Goal: Task Accomplishment & Management: Use online tool/utility

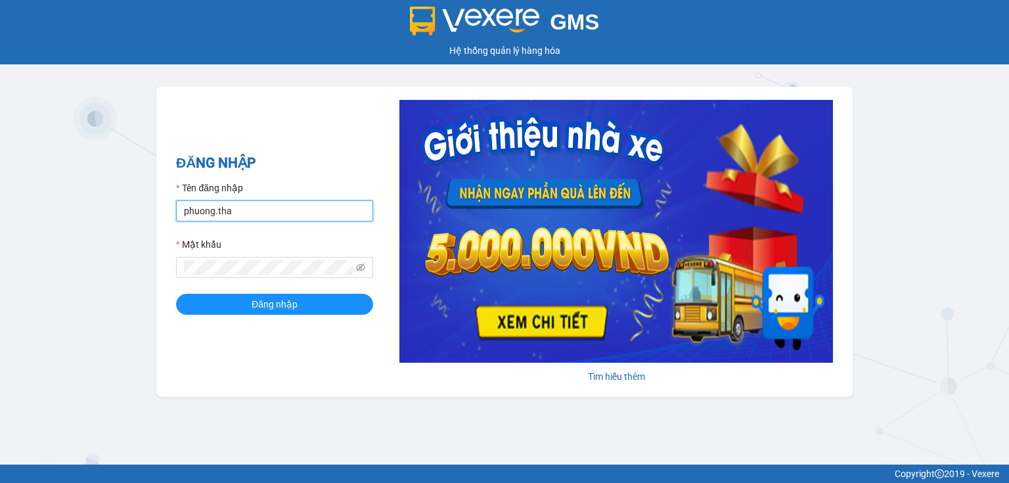
click at [263, 210] on input "phuong.tha" at bounding box center [274, 210] width 197 height 21
type input "thao.tha"
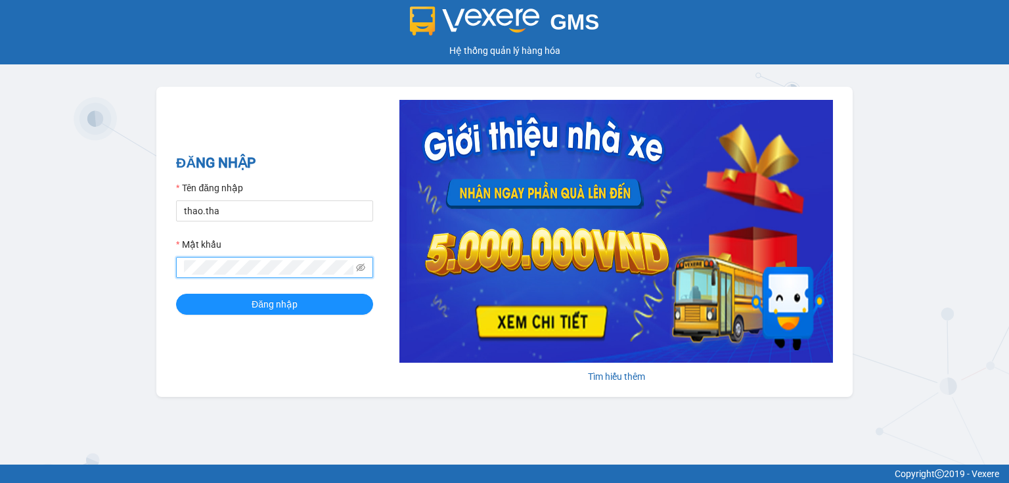
click at [177, 275] on span at bounding box center [274, 267] width 197 height 21
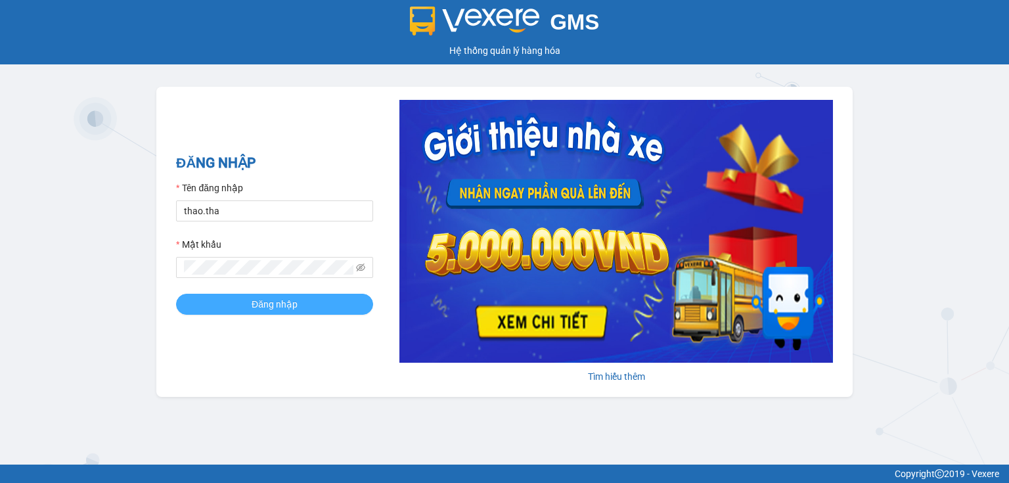
click at [286, 302] on span "Đăng nhập" at bounding box center [275, 304] width 46 height 14
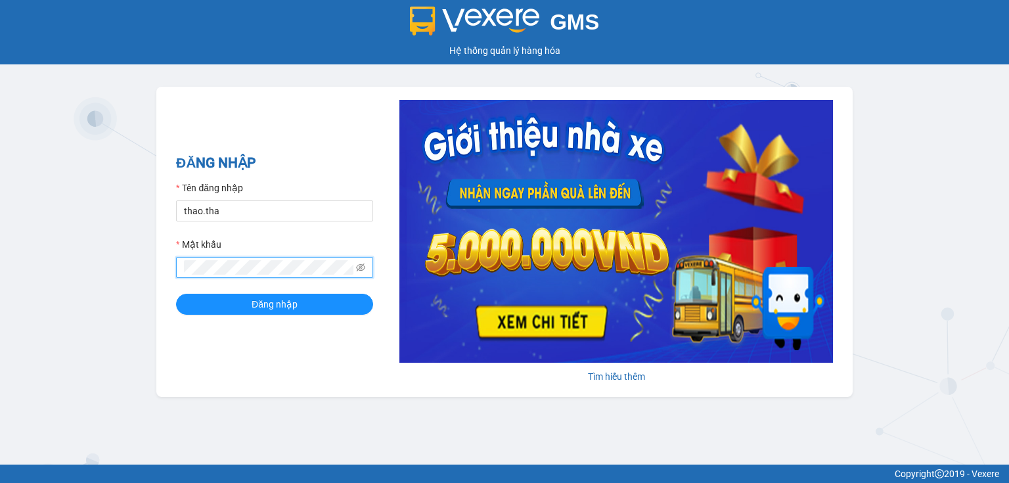
click at [176, 271] on span at bounding box center [274, 267] width 197 height 21
click at [305, 301] on button "Đăng nhập" at bounding box center [274, 304] width 197 height 21
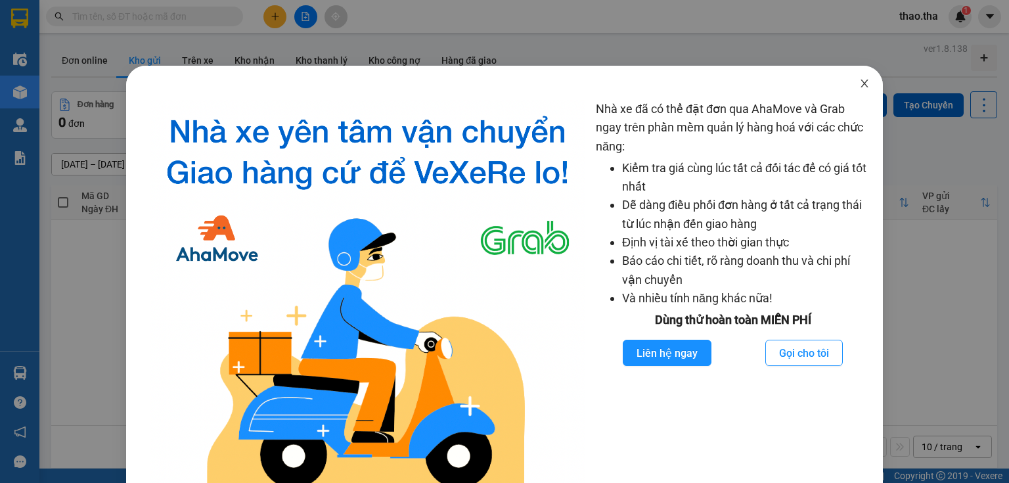
click at [861, 85] on icon "close" at bounding box center [864, 83] width 7 height 8
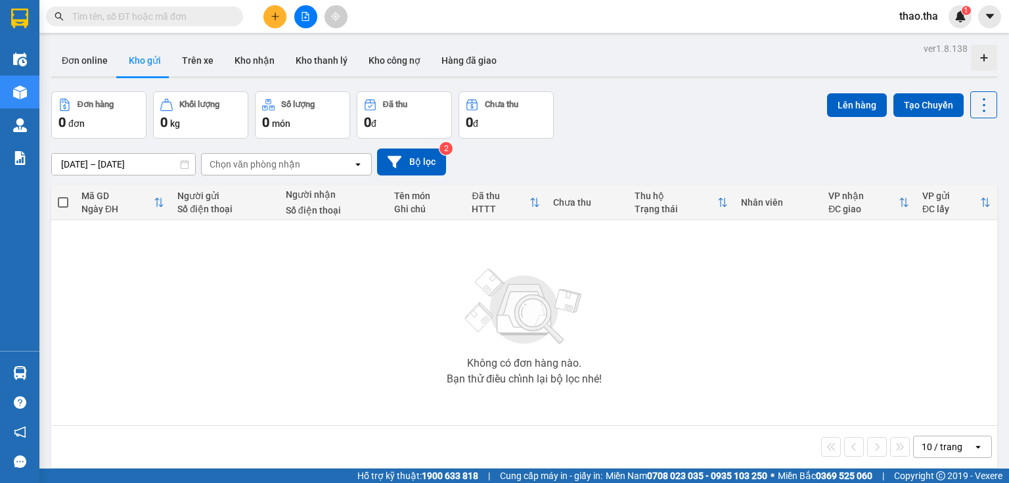
click at [113, 15] on input "text" at bounding box center [149, 16] width 155 height 14
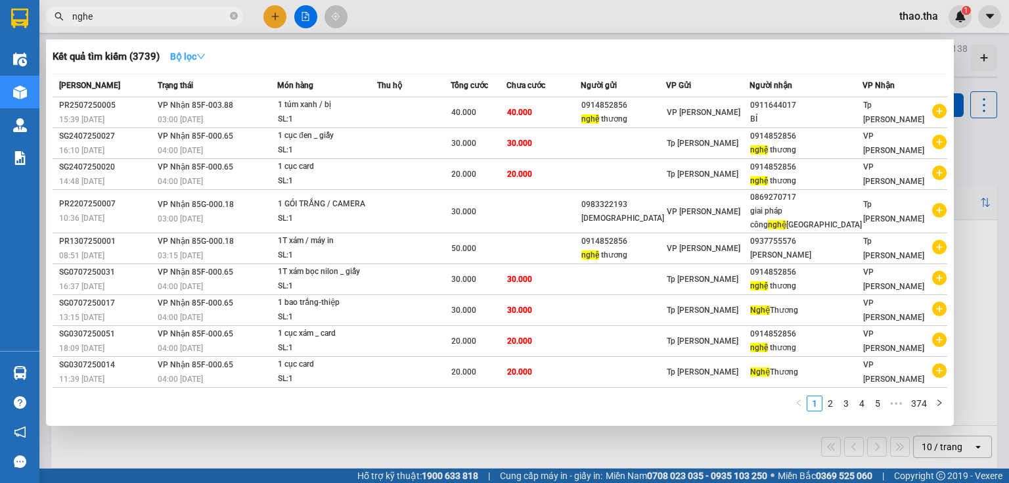
type input "nghe"
click at [205, 58] on icon "down" at bounding box center [201, 56] width 8 height 5
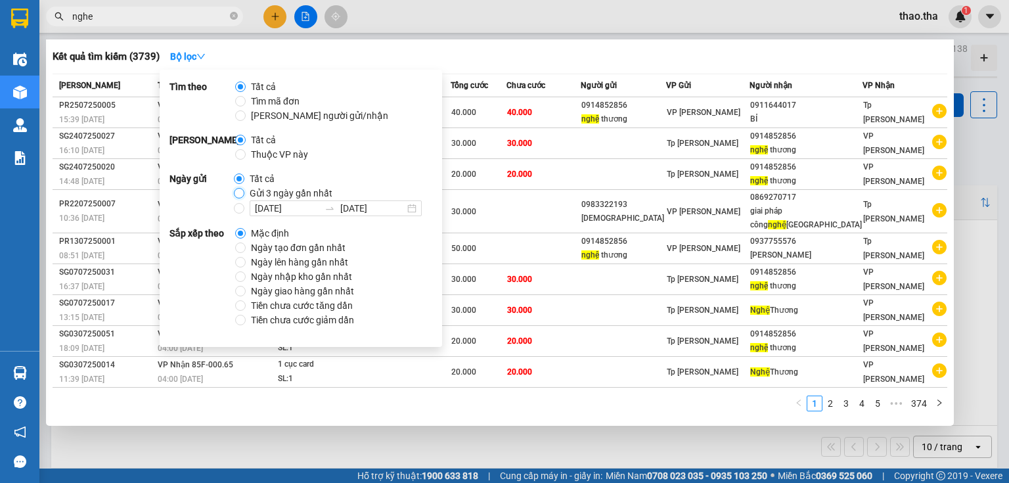
click at [236, 194] on input "Gửi 3 ngày gần nhất" at bounding box center [239, 193] width 11 height 11
radio input "true"
radio input "false"
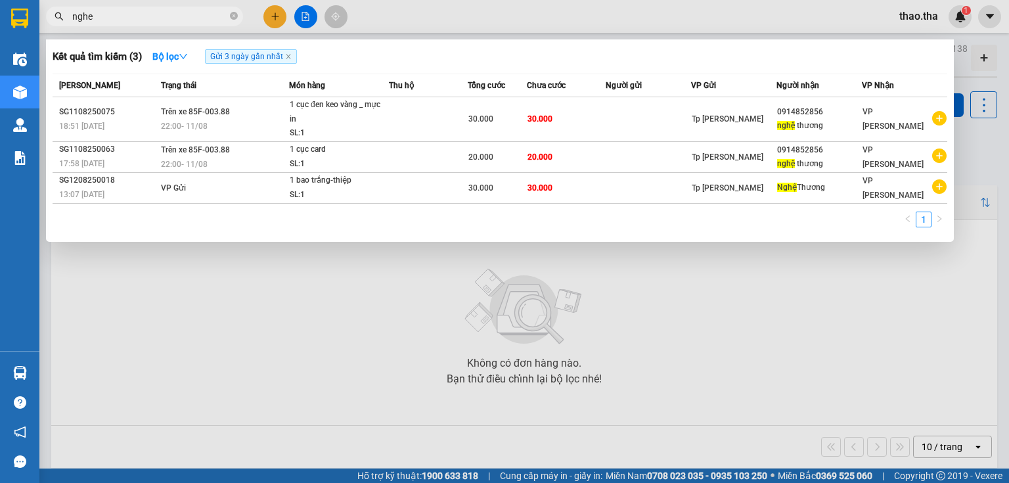
click at [507, 219] on div "1" at bounding box center [500, 224] width 895 height 24
drag, startPoint x: 108, startPoint y: 16, endPoint x: 72, endPoint y: 22, distance: 36.7
click at [72, 22] on span "nghe" at bounding box center [144, 17] width 197 height 20
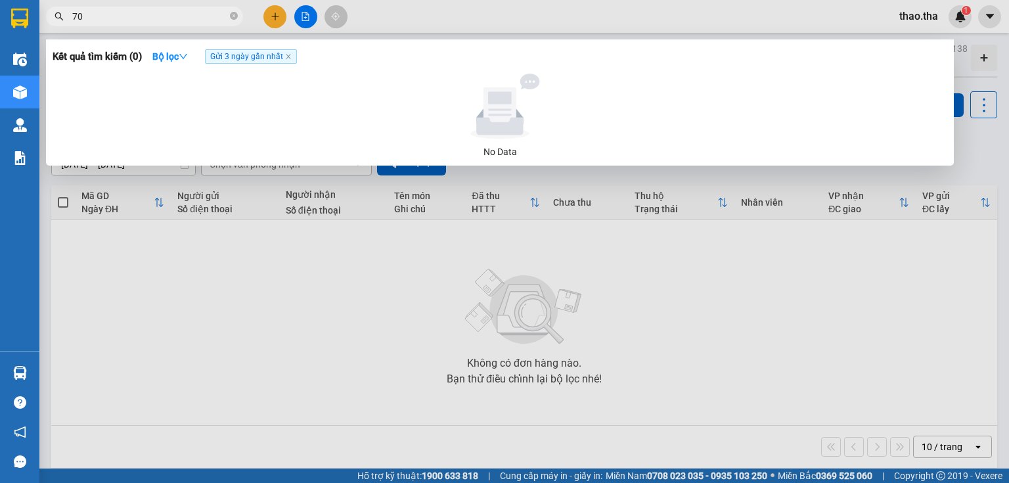
type input "7"
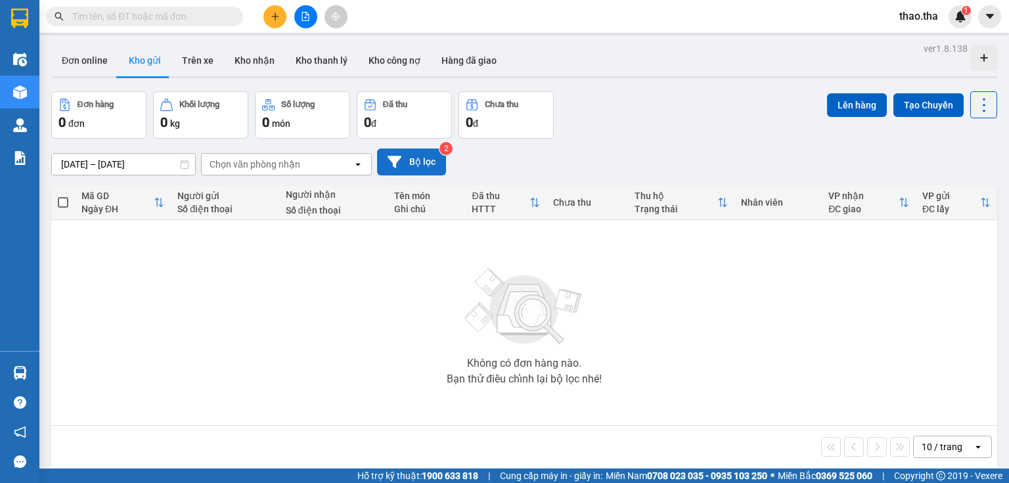
click at [427, 157] on button "Bộ lọc" at bounding box center [411, 161] width 69 height 27
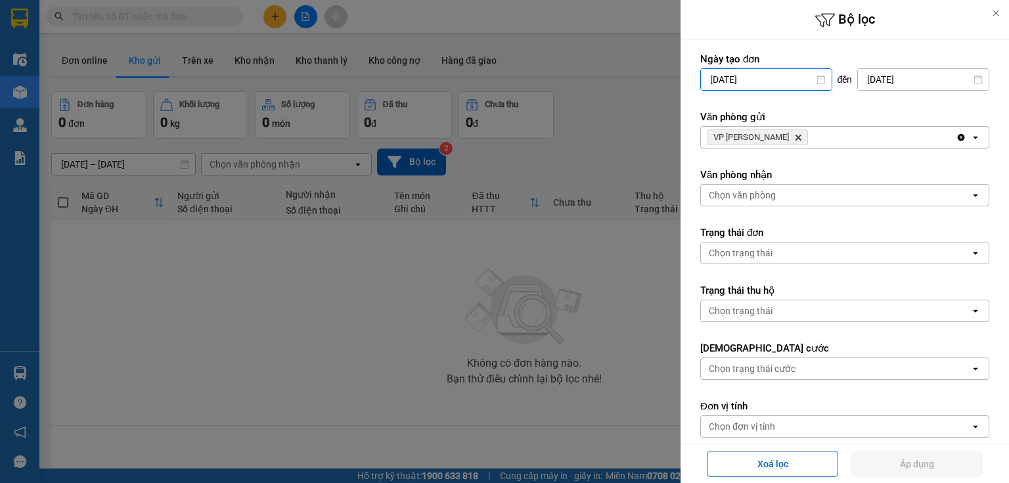
drag, startPoint x: 781, startPoint y: 78, endPoint x: 793, endPoint y: 90, distance: 16.7
click at [786, 81] on input "[DATE]" at bounding box center [766, 79] width 131 height 21
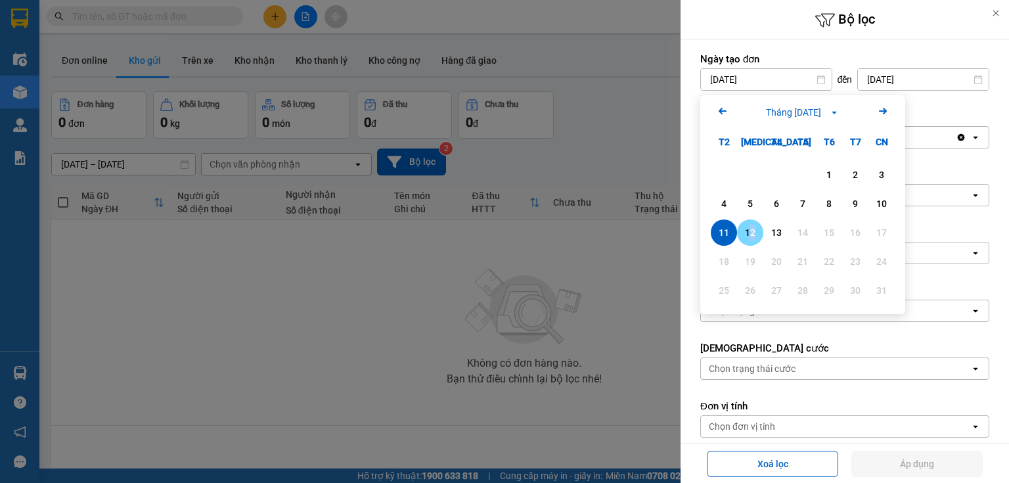
click at [751, 223] on div "12" at bounding box center [750, 232] width 26 height 26
type input "[DATE]"
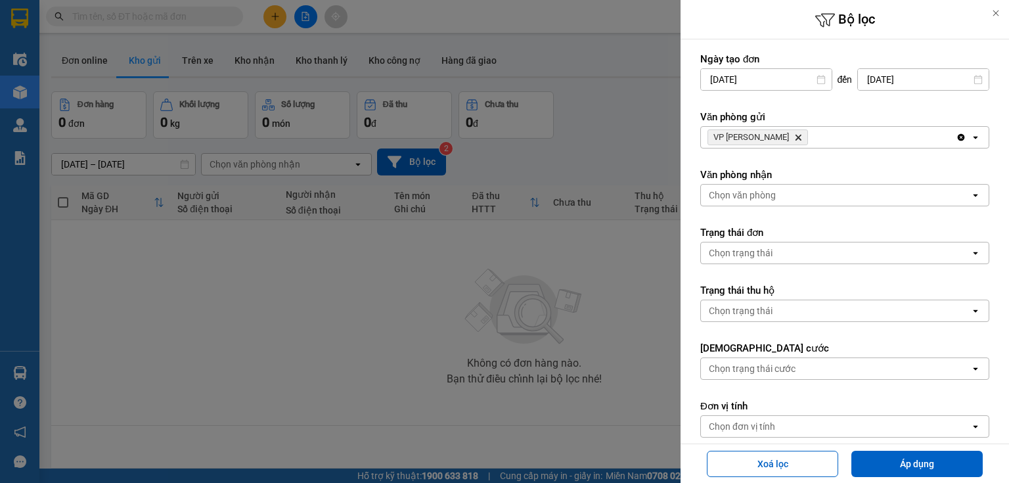
drag, startPoint x: 781, startPoint y: 131, endPoint x: 778, endPoint y: 144, distance: 12.8
click at [782, 136] on span "VP [PERSON_NAME]" at bounding box center [758, 137] width 101 height 16
click at [794, 135] on icon "Delete" at bounding box center [798, 137] width 8 height 8
click at [775, 135] on div "Chọn văn phòng" at bounding box center [835, 137] width 269 height 21
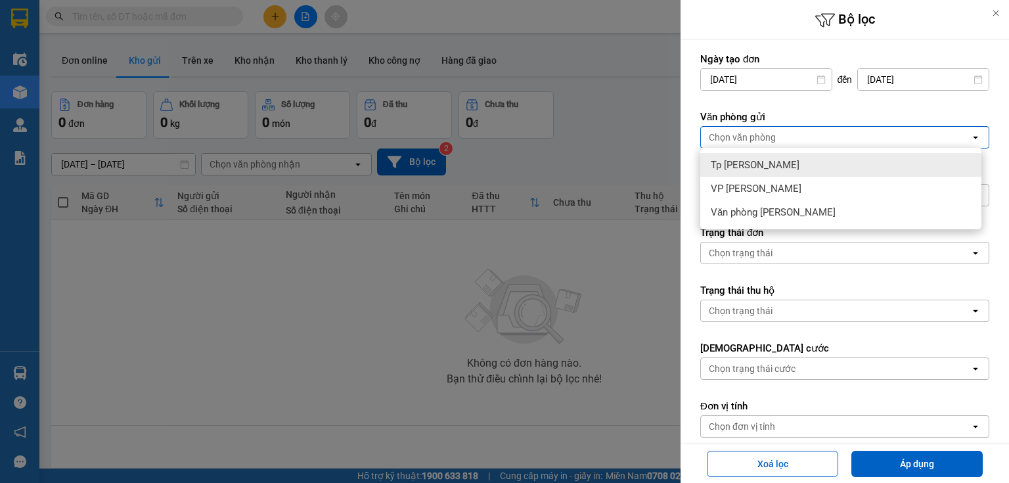
click at [778, 166] on div "Tp [PERSON_NAME]" at bounding box center [840, 165] width 281 height 24
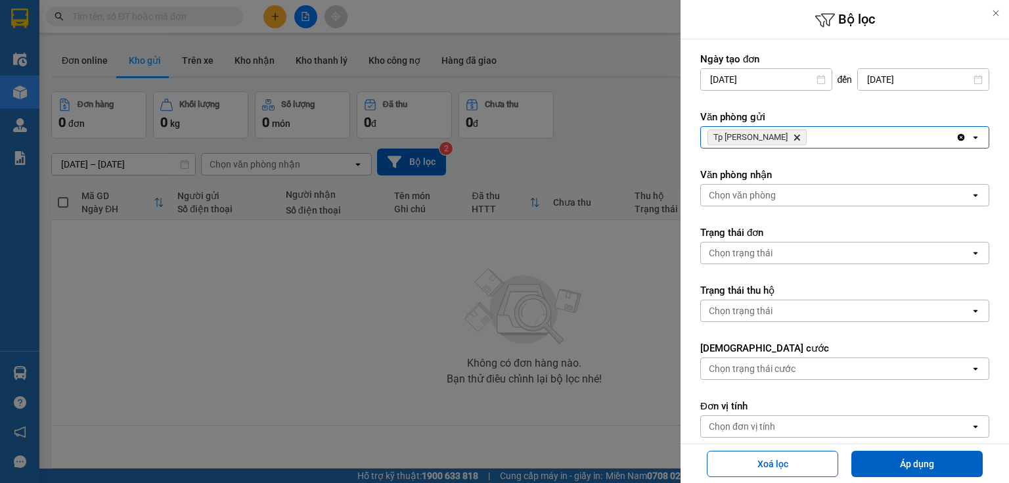
click at [787, 192] on div "Chọn văn phòng" at bounding box center [835, 195] width 269 height 21
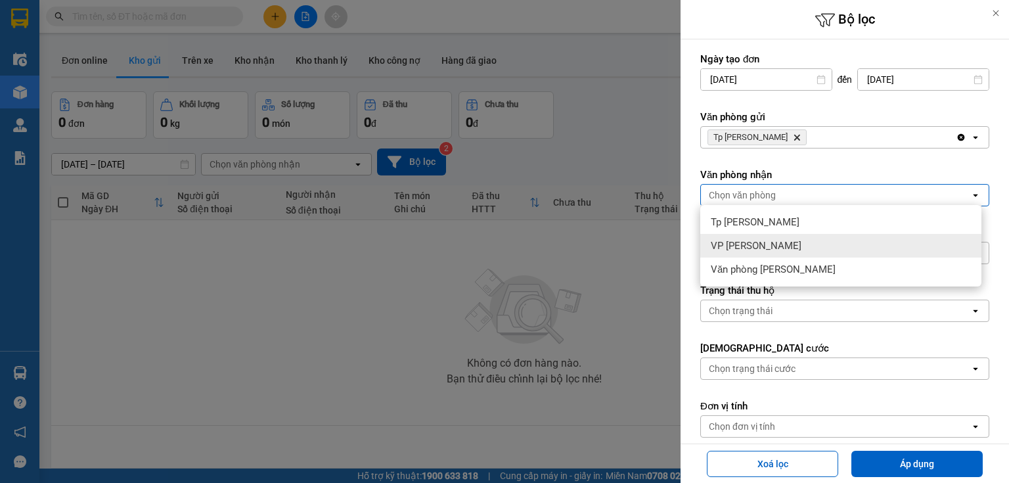
click at [812, 244] on div "VP [PERSON_NAME]" at bounding box center [840, 246] width 281 height 24
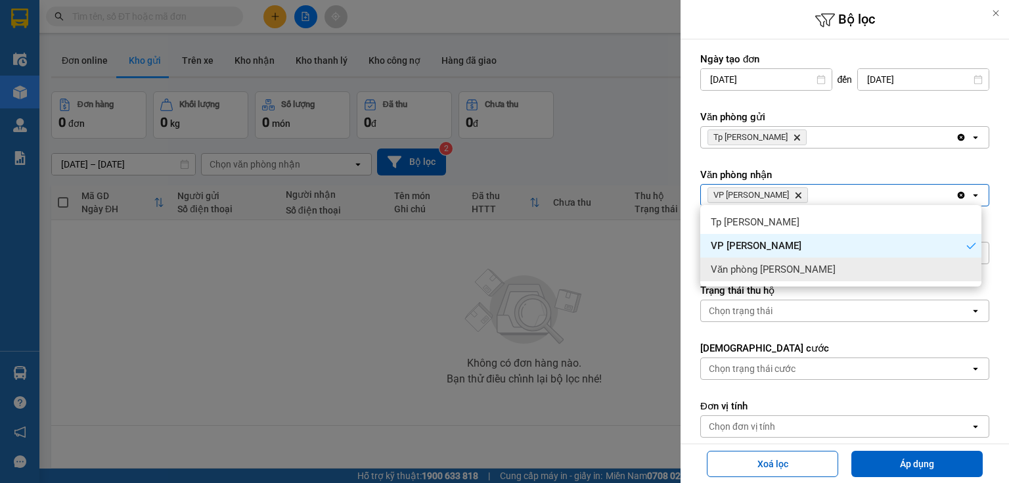
click at [821, 266] on div "Văn phòng [PERSON_NAME]" at bounding box center [840, 270] width 281 height 24
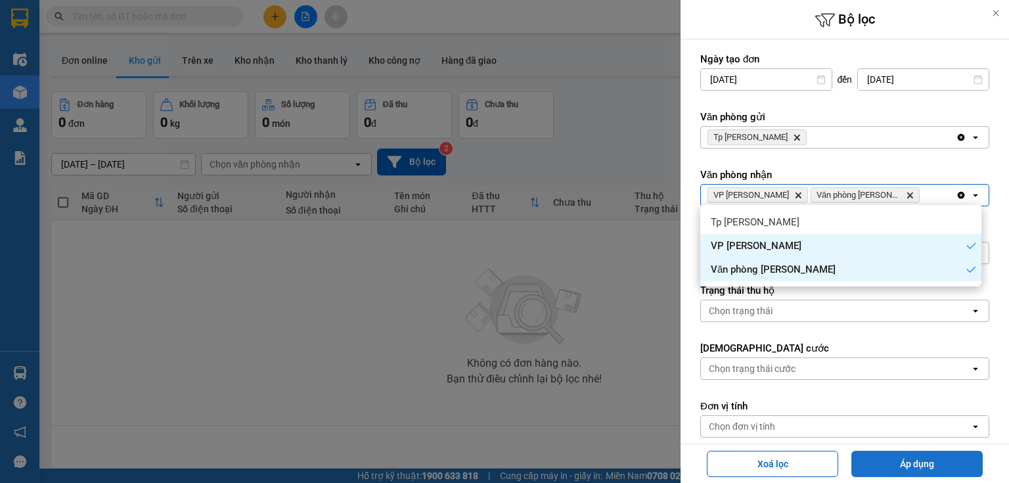
click at [925, 454] on button "Áp dụng" at bounding box center [916, 464] width 131 height 26
type input "[DATE] – [DATE]"
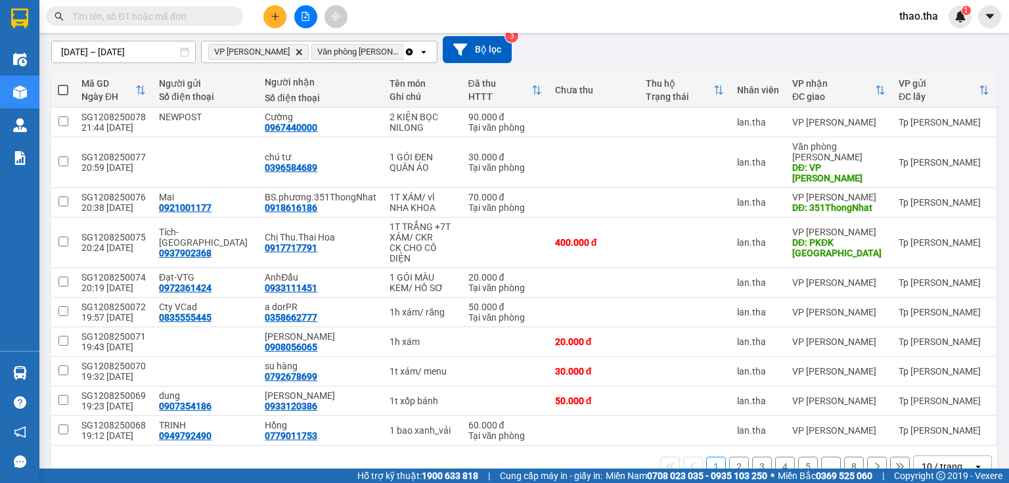
scroll to position [120, 0]
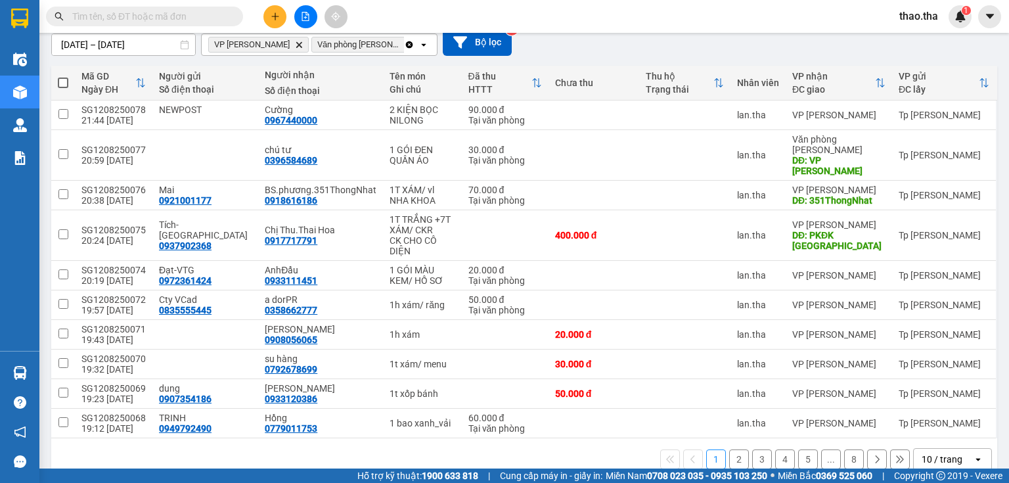
click at [845, 449] on button "8" at bounding box center [854, 459] width 20 height 20
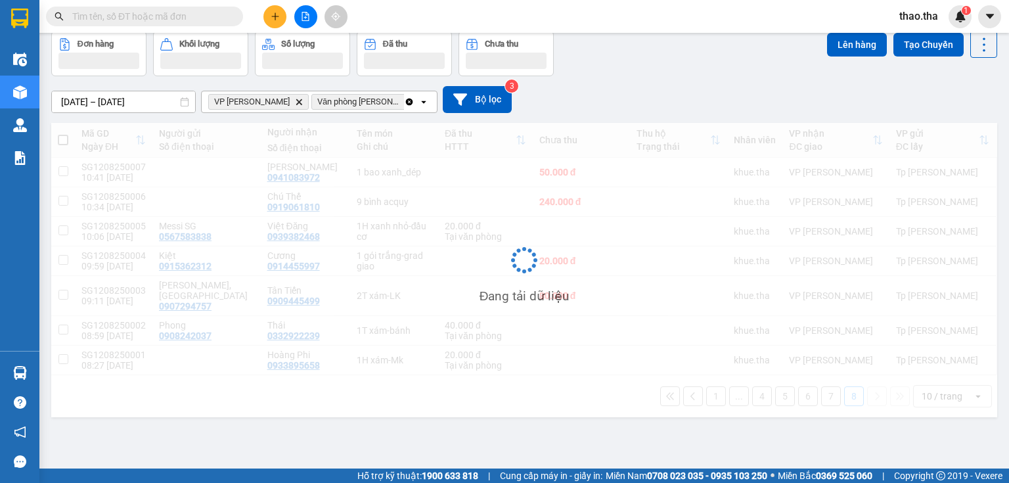
scroll to position [60, 0]
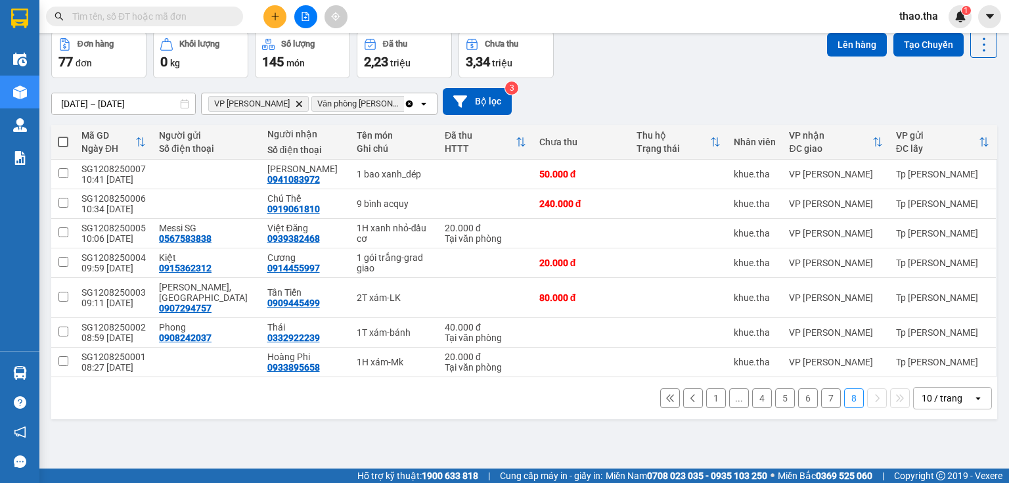
click at [938, 392] on div "10 / trang" at bounding box center [942, 398] width 41 height 13
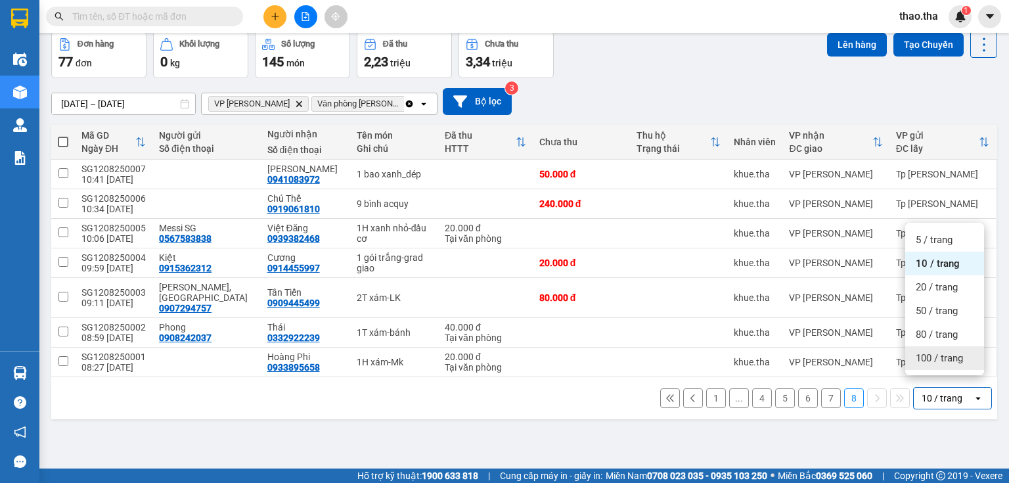
click at [938, 360] on span "100 / trang" at bounding box center [939, 357] width 47 height 13
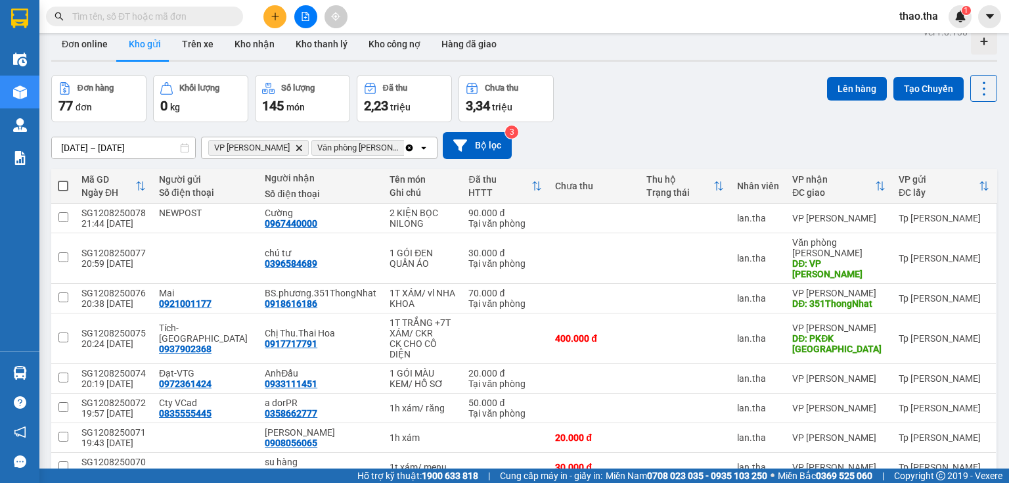
scroll to position [11, 0]
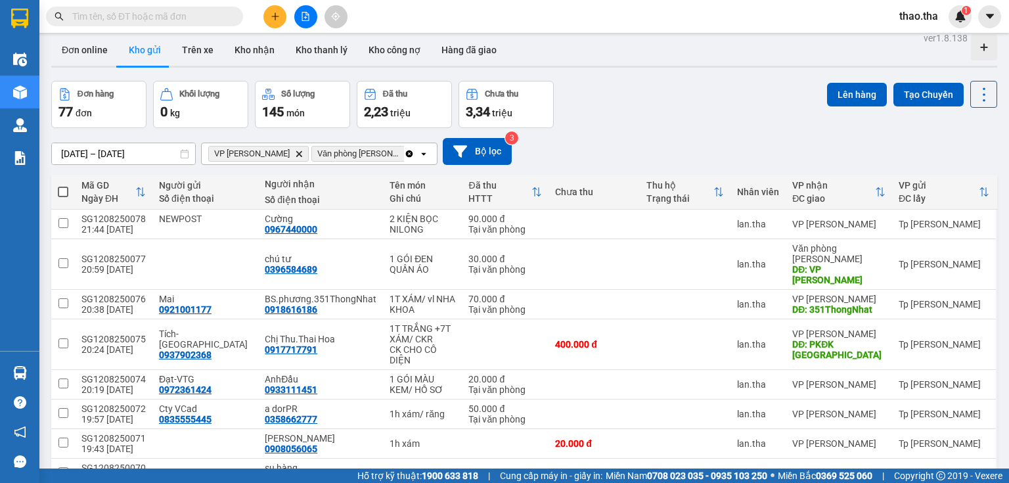
click at [61, 189] on span at bounding box center [63, 192] width 11 height 11
click at [63, 185] on input "checkbox" at bounding box center [63, 185] width 0 height 0
checkbox input "true"
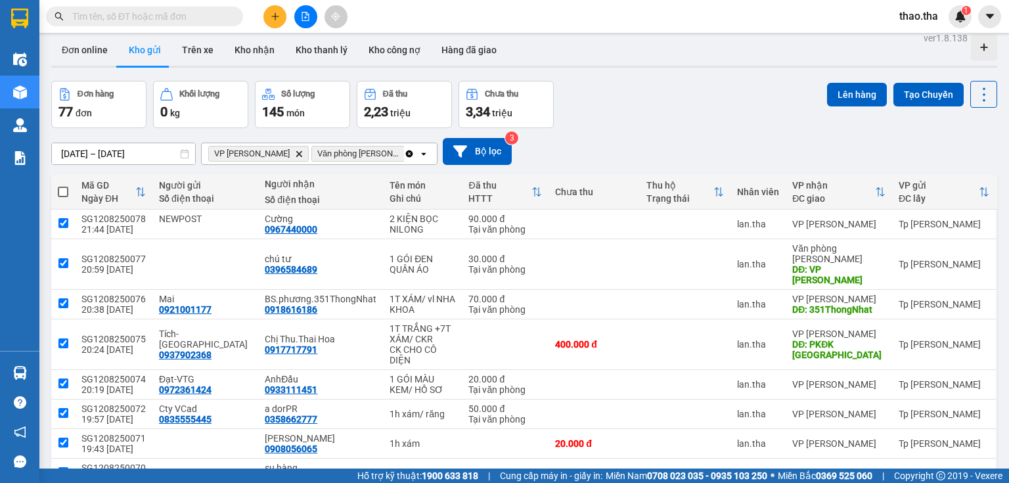
checkbox input "true"
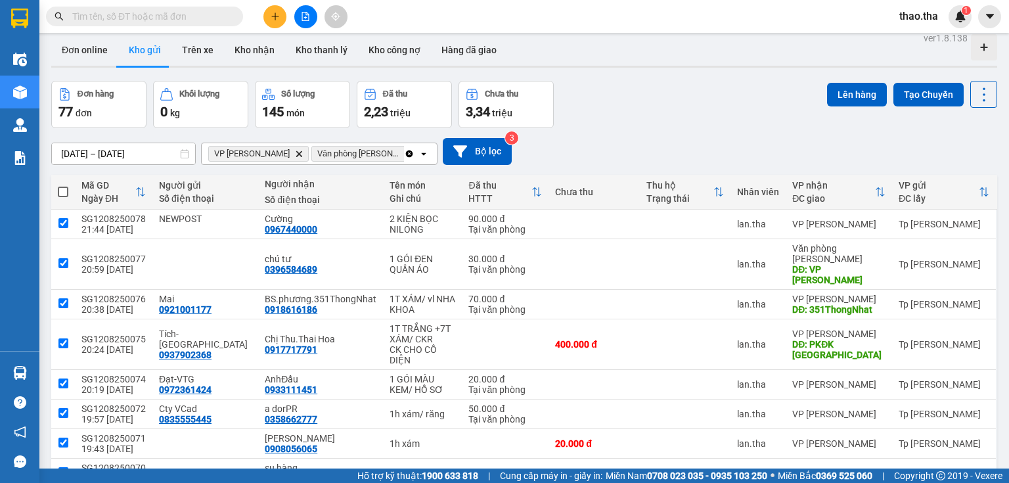
checkbox input "true"
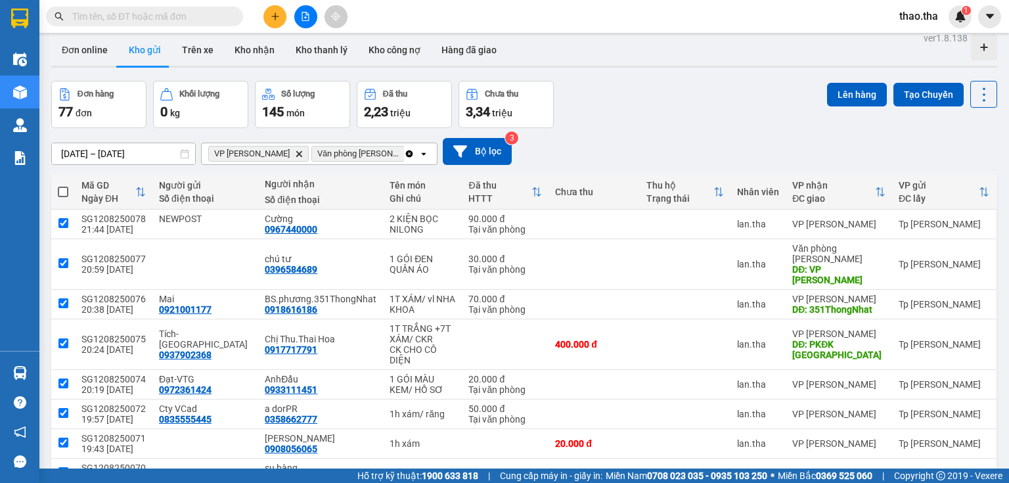
checkbox input "true"
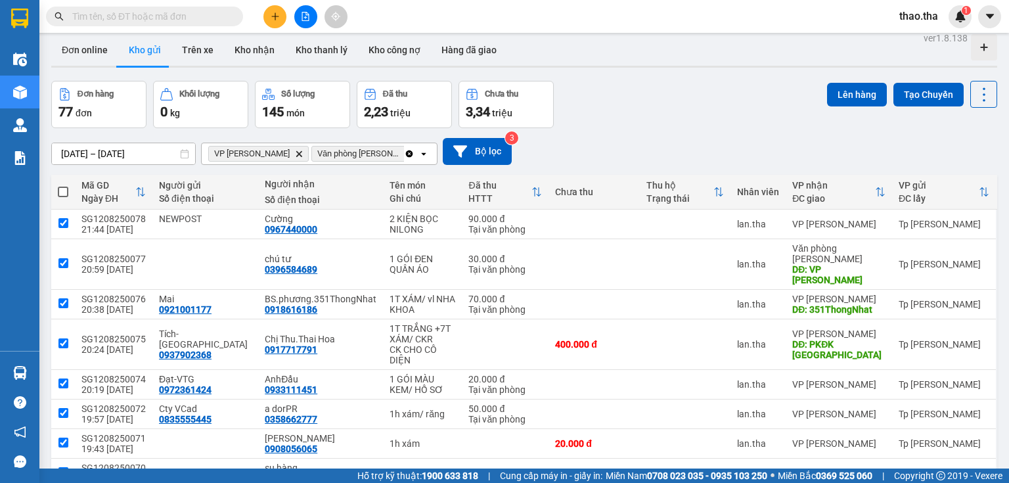
checkbox input "true"
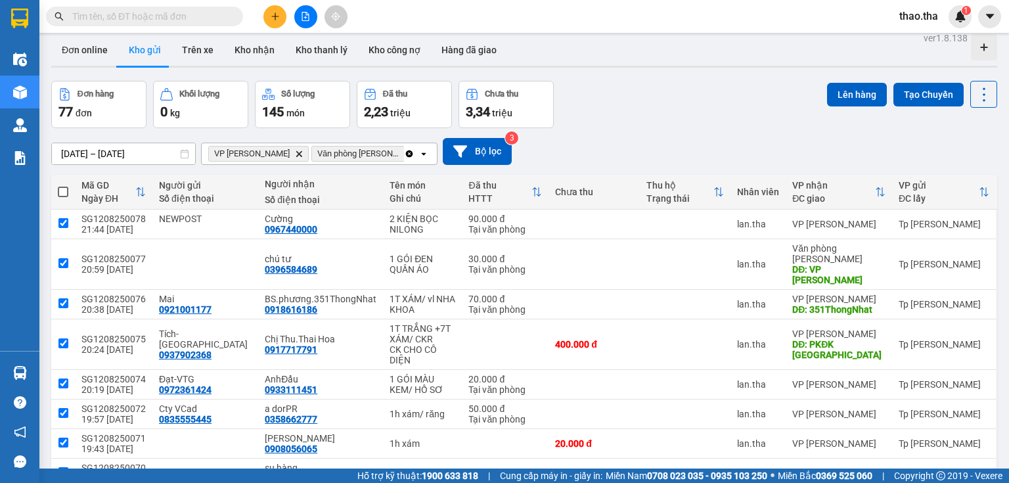
checkbox input "true"
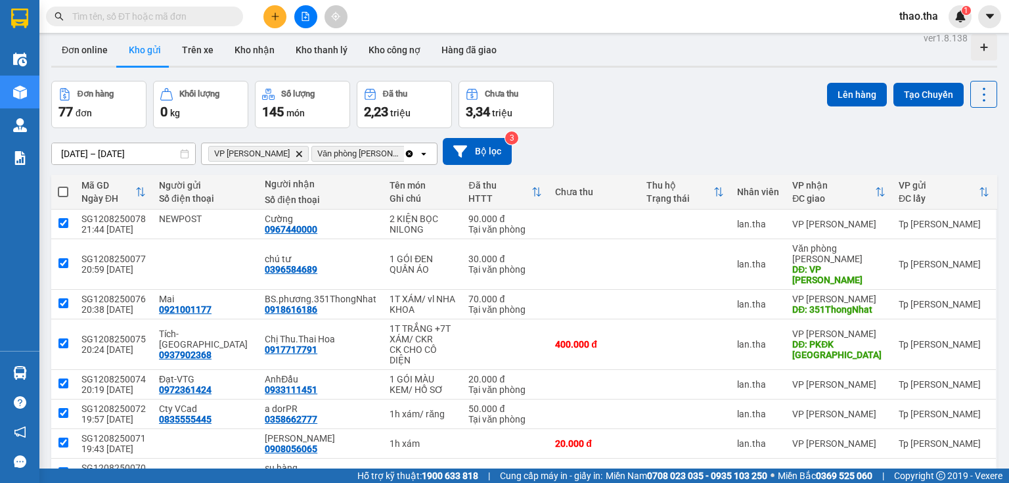
checkbox input "true"
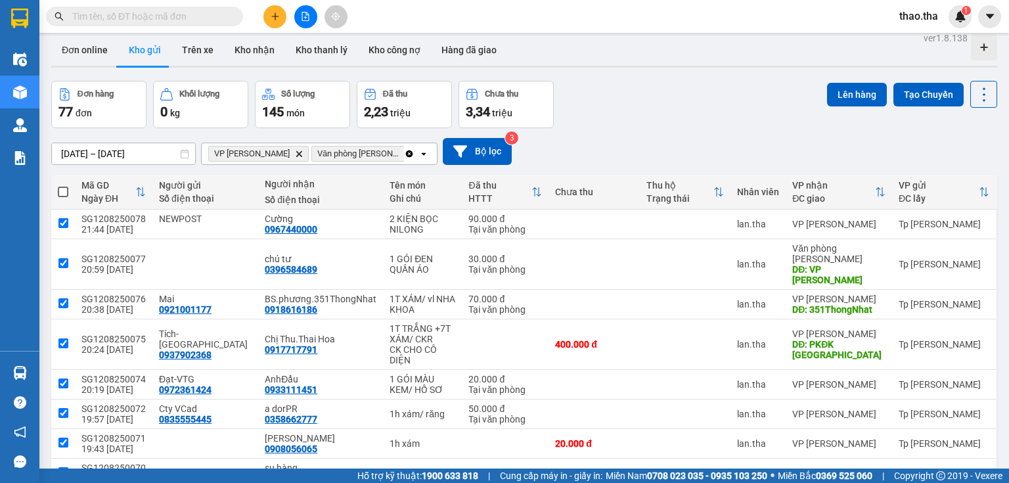
checkbox input "true"
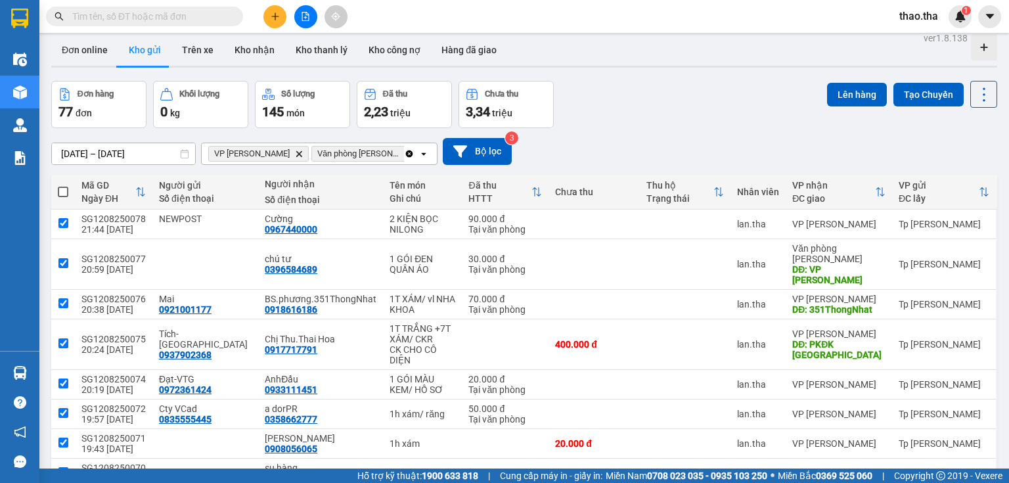
checkbox input "true"
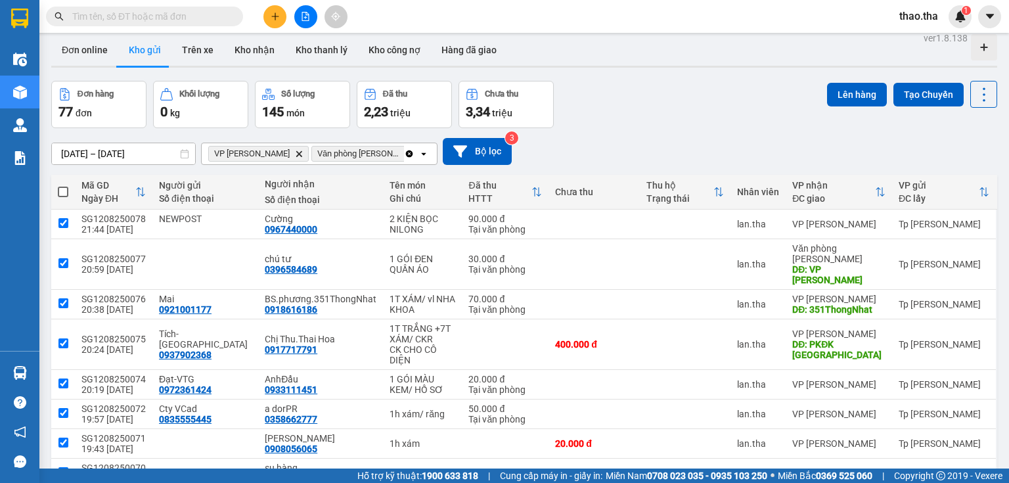
checkbox input "true"
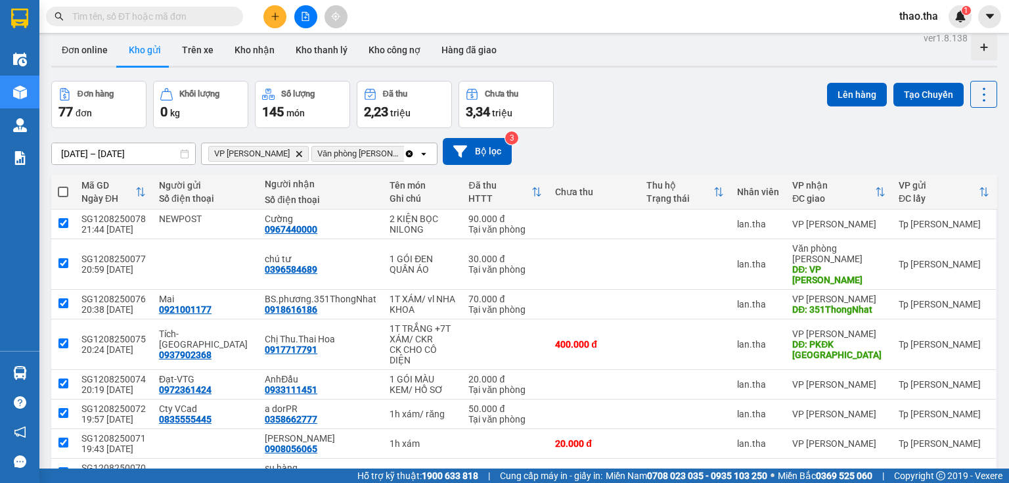
checkbox input "true"
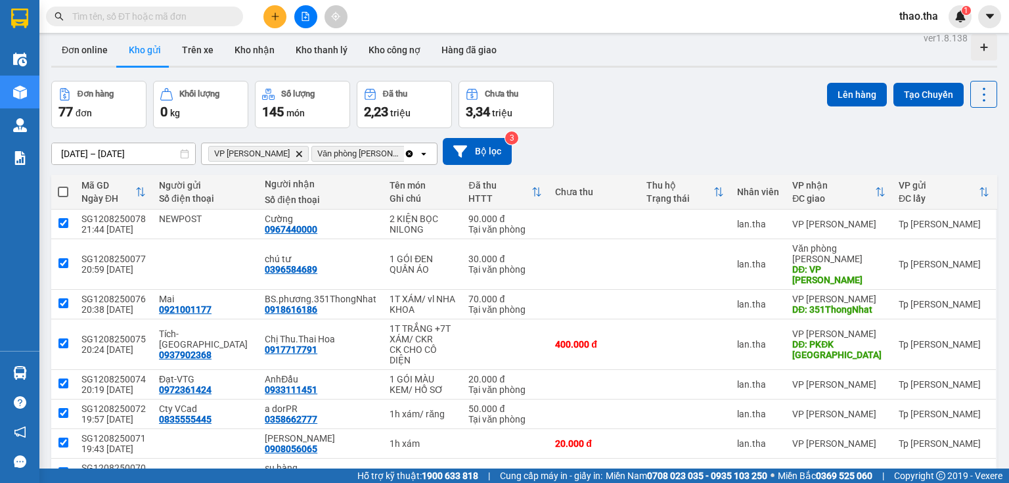
checkbox input "true"
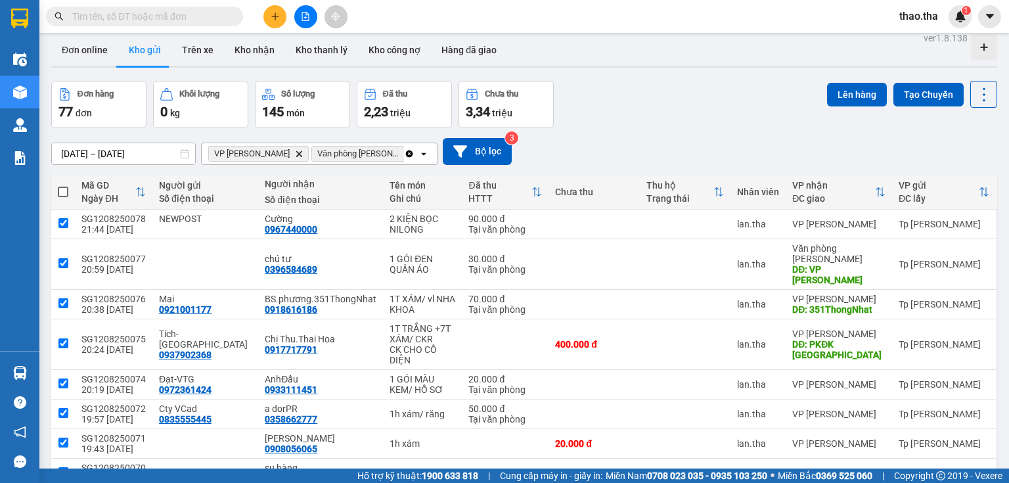
checkbox input "true"
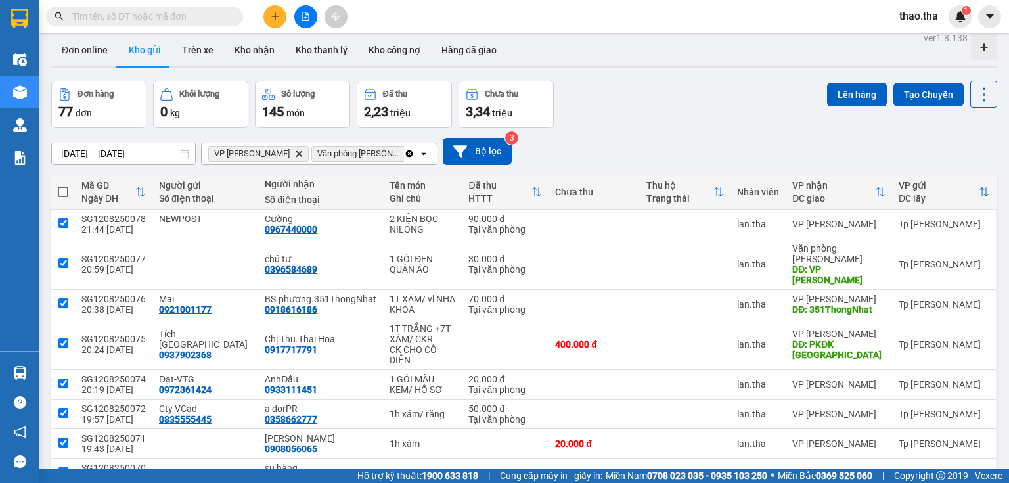
checkbox input "true"
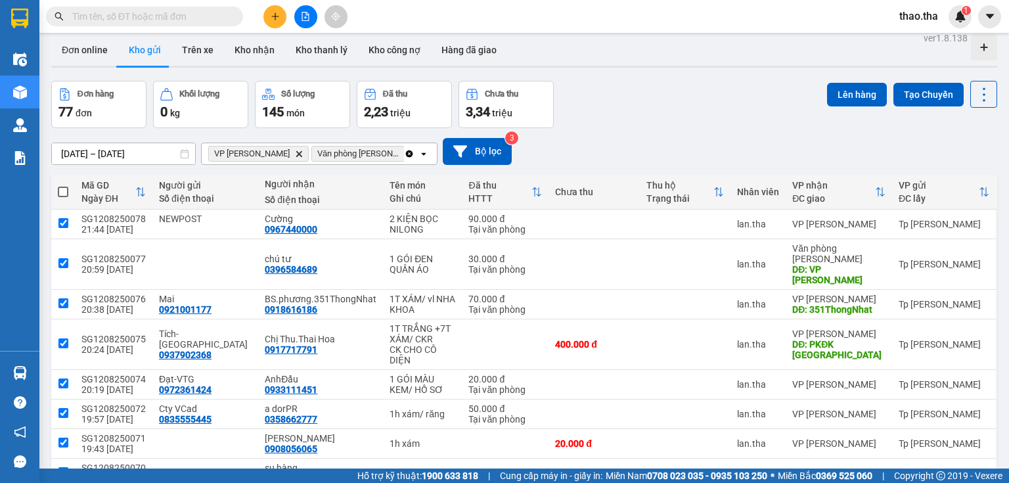
checkbox input "true"
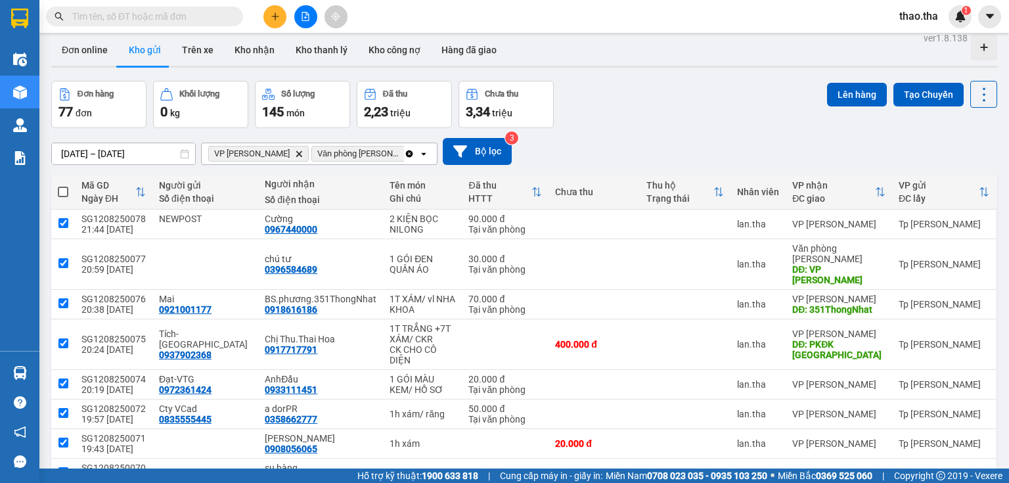
checkbox input "true"
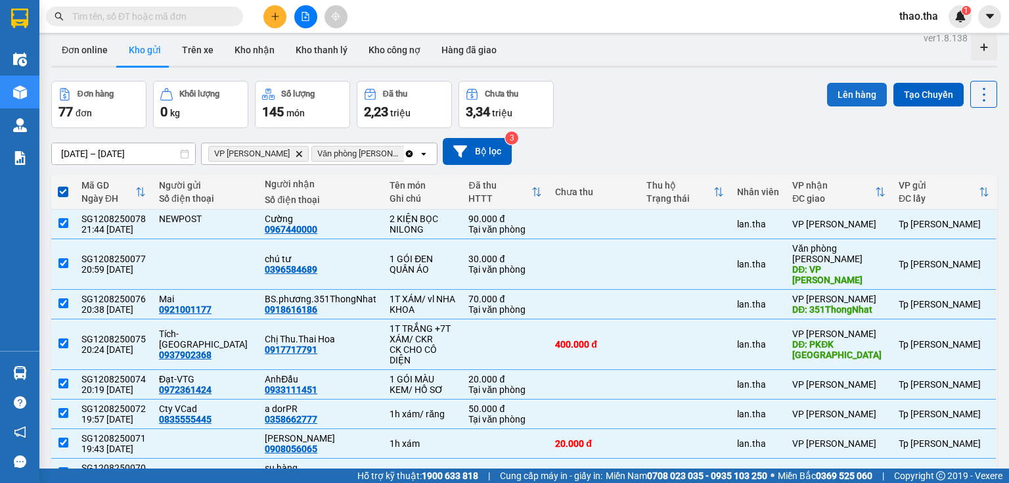
click at [840, 93] on button "Lên hàng" at bounding box center [857, 95] width 60 height 24
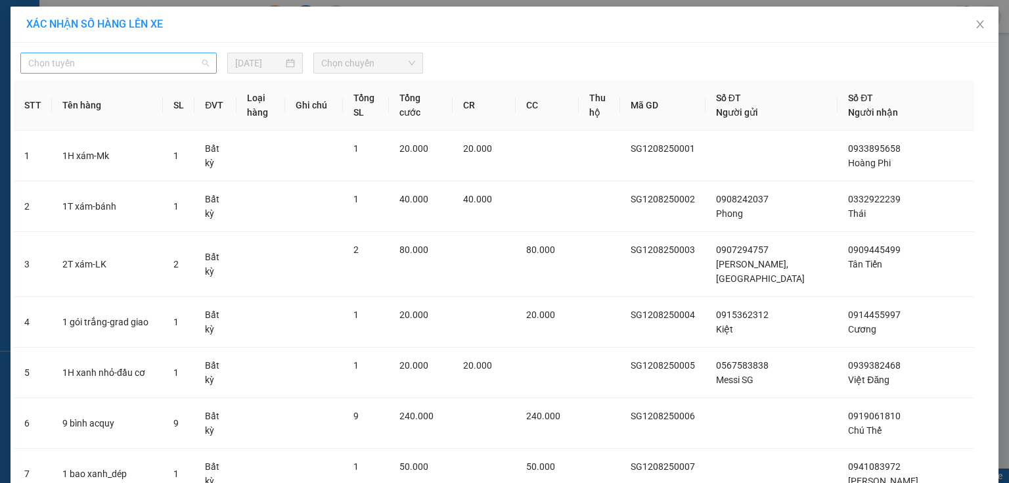
click at [150, 65] on span "Chọn tuyến" at bounding box center [118, 63] width 181 height 20
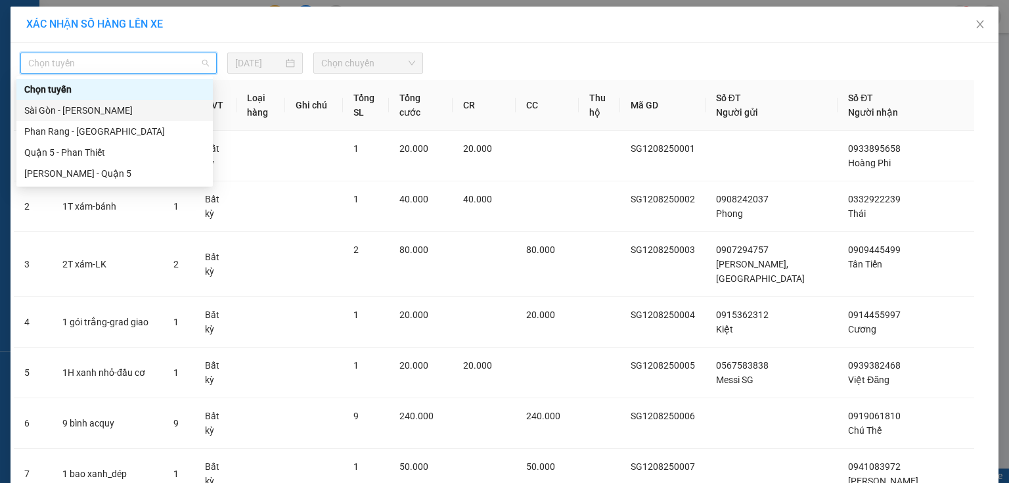
click at [124, 108] on div "Sài Gòn - [PERSON_NAME]" at bounding box center [114, 110] width 181 height 14
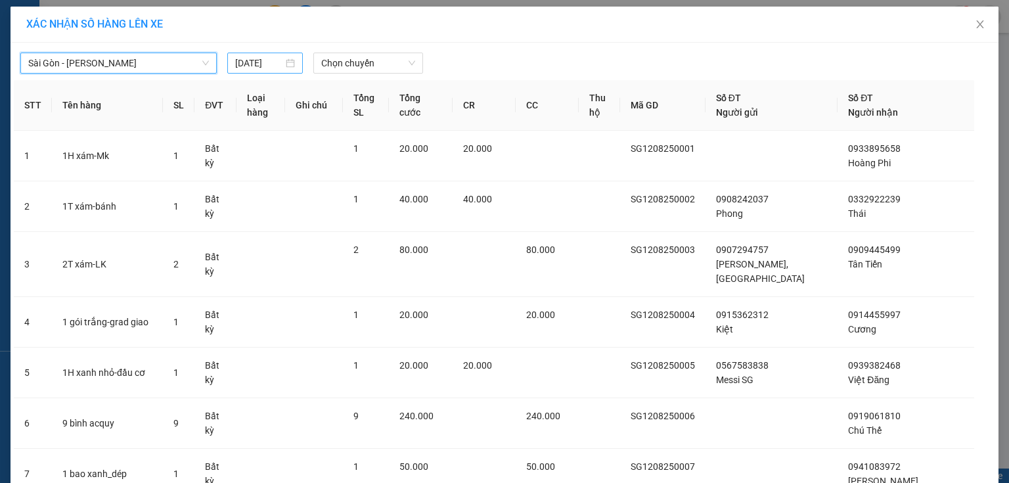
click at [261, 66] on input "[DATE]" at bounding box center [259, 63] width 48 height 14
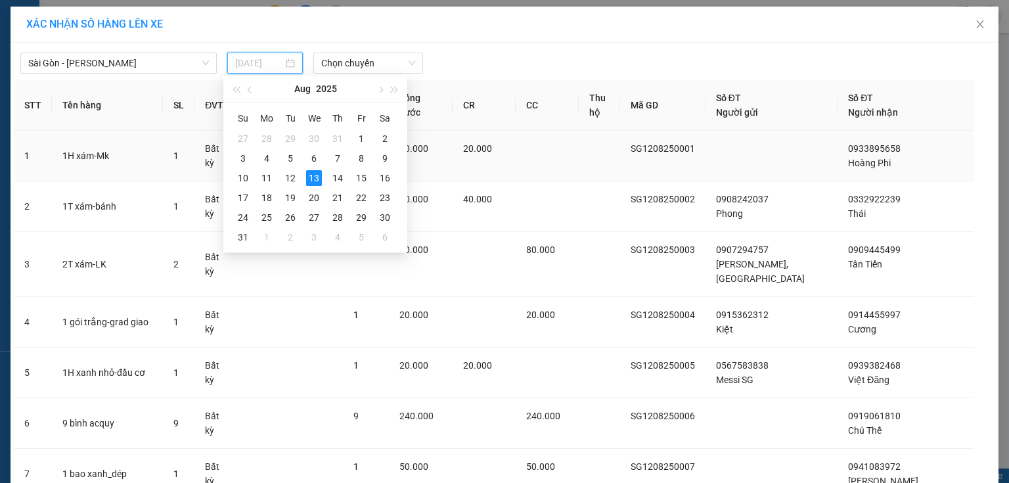
click at [292, 177] on div "12" at bounding box center [290, 178] width 16 height 16
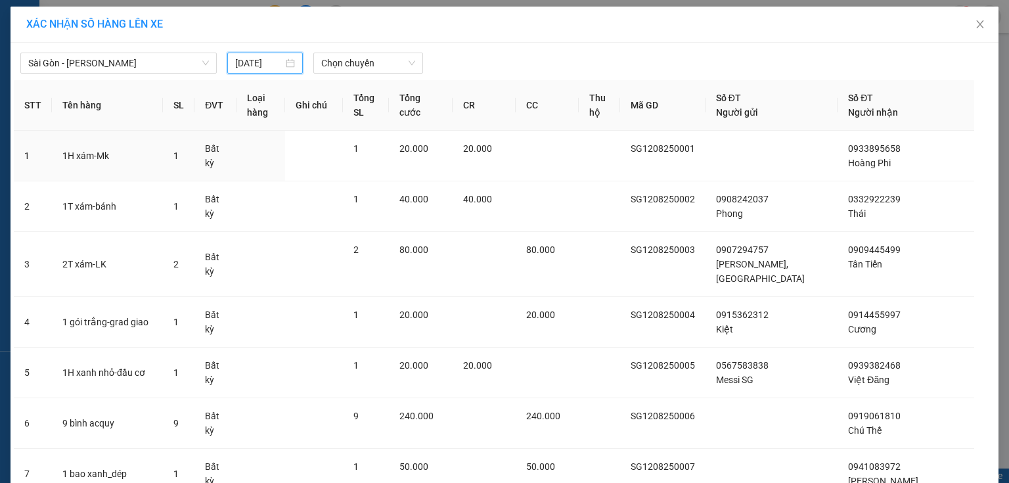
type input "[DATE]"
click at [369, 60] on span "Chọn chuyến" at bounding box center [368, 63] width 95 height 20
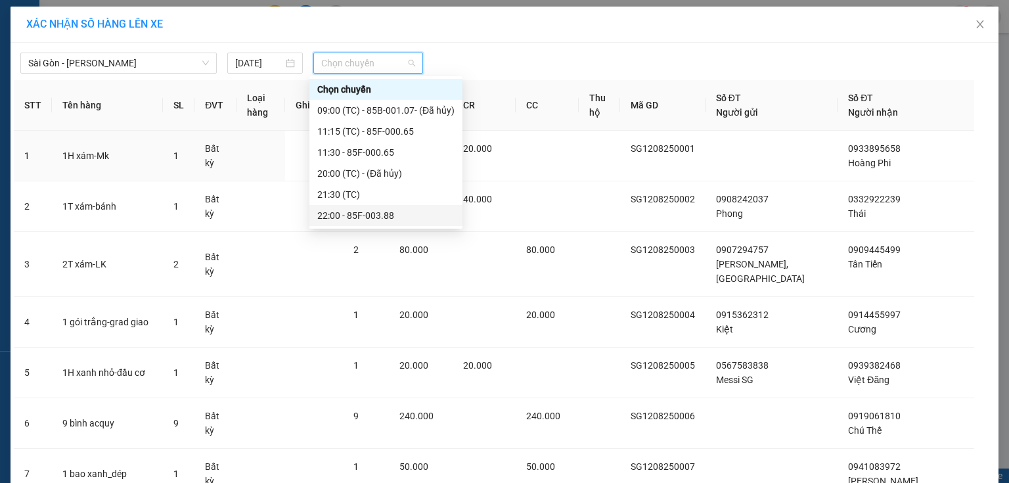
click at [380, 216] on div "22:00 - 85F-003.88" at bounding box center [385, 215] width 137 height 14
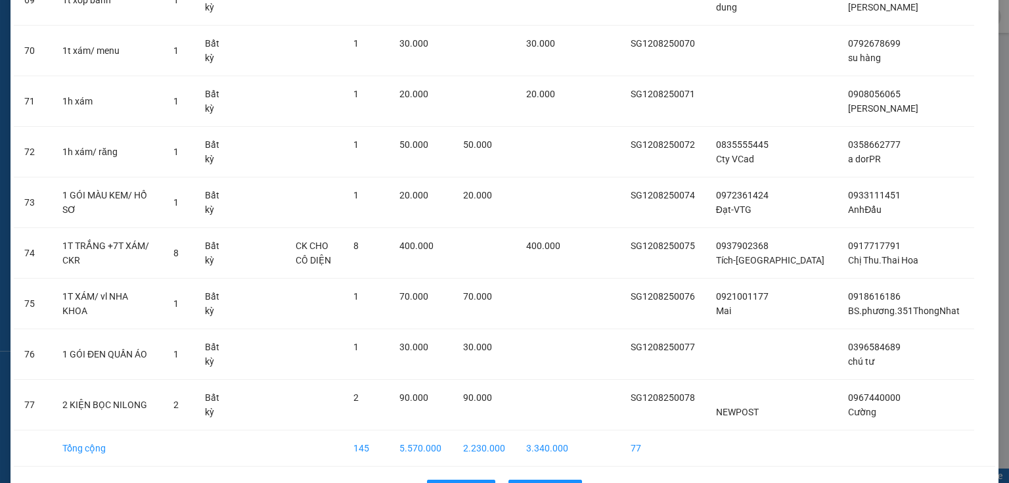
scroll to position [3694, 0]
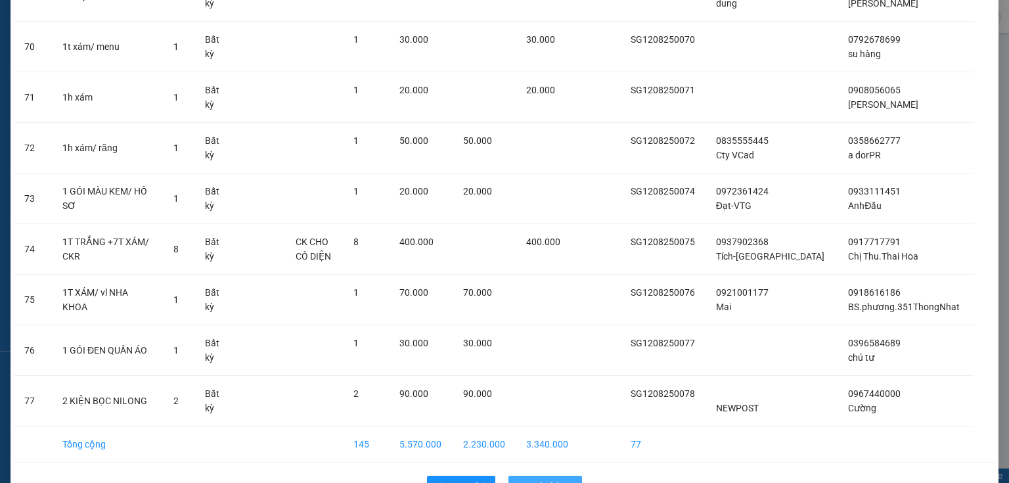
click at [552, 479] on span "Lên hàng" at bounding box center [552, 486] width 38 height 14
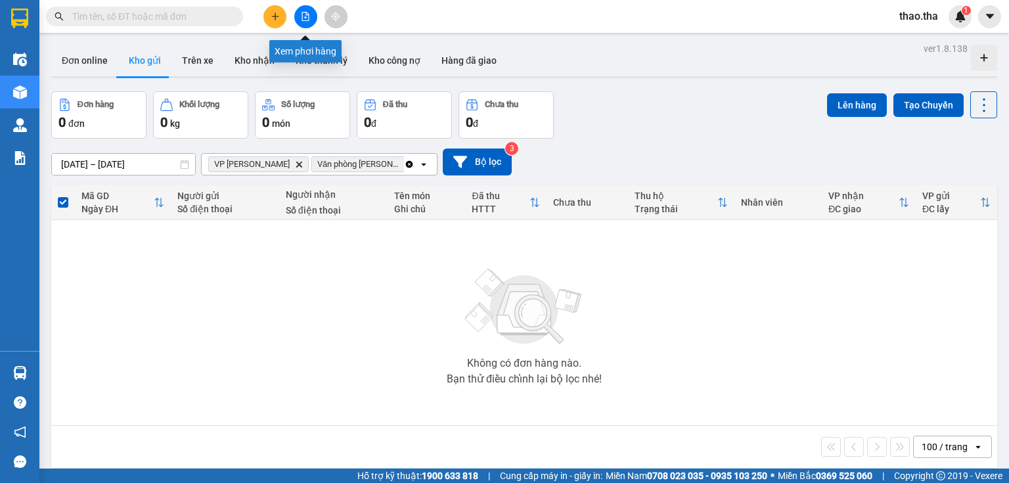
click at [304, 12] on icon "file-add" at bounding box center [305, 16] width 7 height 9
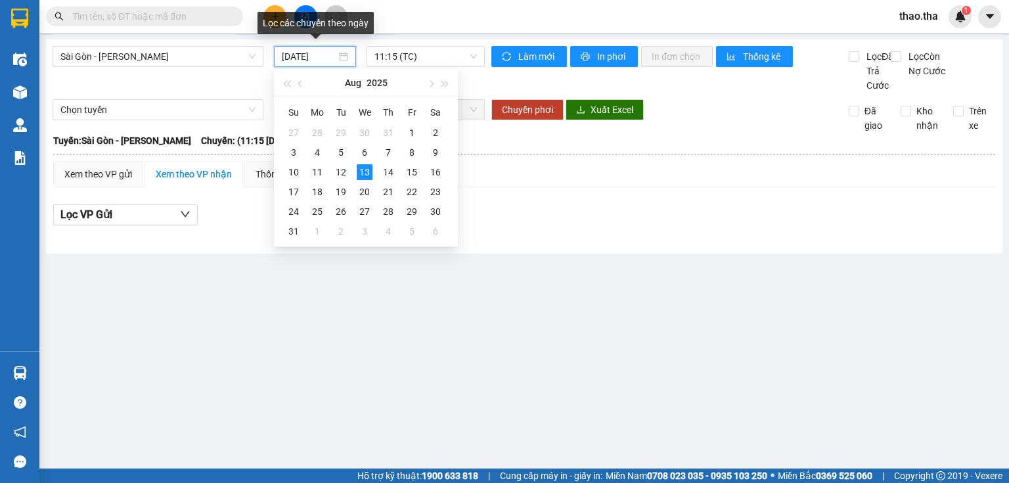
click at [309, 55] on input "[DATE]" at bounding box center [309, 56] width 54 height 14
click at [342, 173] on div "12" at bounding box center [341, 172] width 16 height 16
type input "[DATE]"
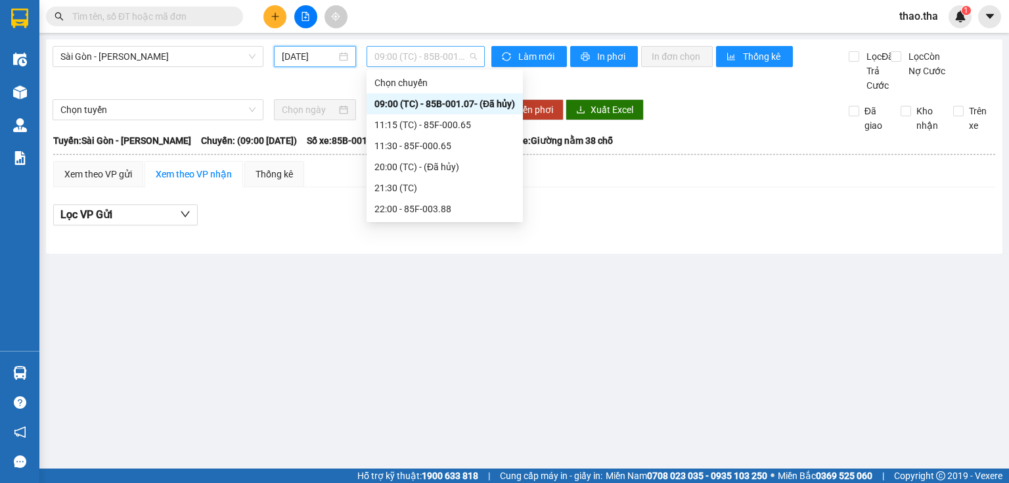
click at [417, 60] on span "09:00 (TC) - 85B-001.07 - (Đã hủy)" at bounding box center [425, 57] width 103 height 20
click at [441, 213] on div "22:00 - 85F-003.88" at bounding box center [444, 209] width 141 height 14
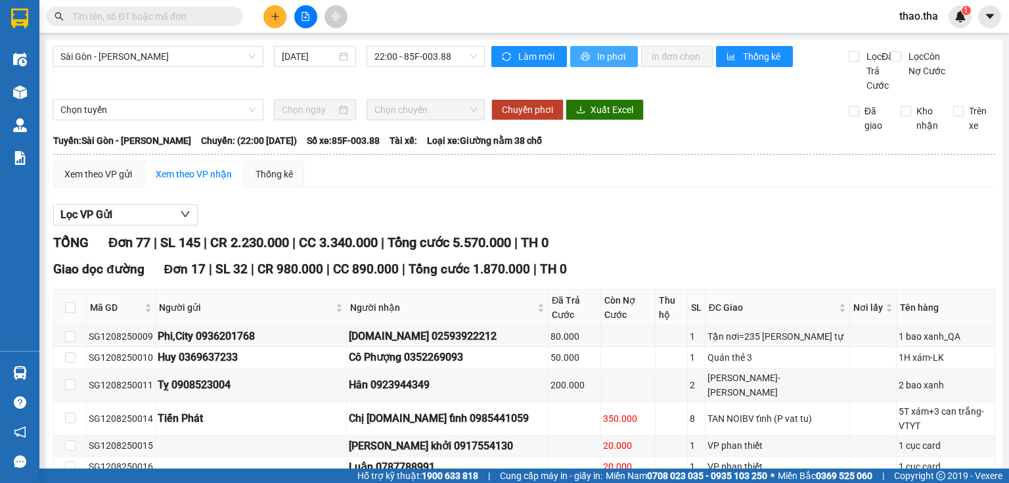
click at [597, 58] on span "In phơi" at bounding box center [612, 56] width 30 height 14
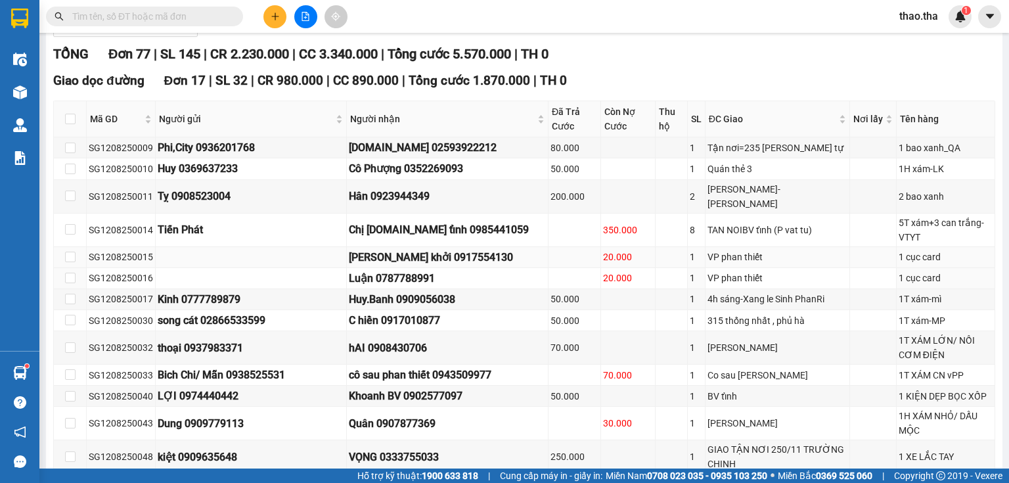
scroll to position [158, 0]
